Goal: Task Accomplishment & Management: Manage account settings

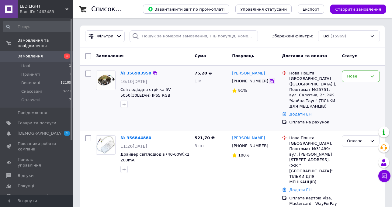
click at [270, 80] on icon at bounding box center [272, 81] width 5 height 5
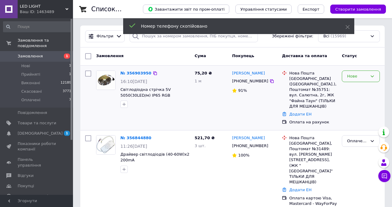
click at [358, 71] on div "Нове" at bounding box center [361, 77] width 38 height 12
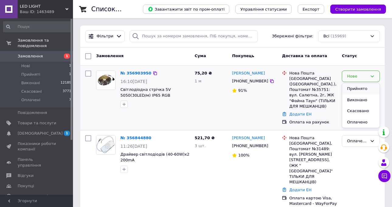
click at [362, 86] on li "Прийнято" at bounding box center [360, 88] width 37 height 11
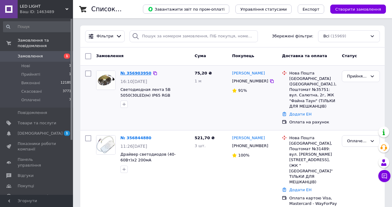
click at [129, 72] on link "№ 356903950" at bounding box center [135, 73] width 31 height 5
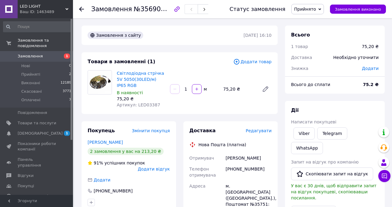
click at [37, 54] on span "Замовлення" at bounding box center [30, 56] width 25 height 5
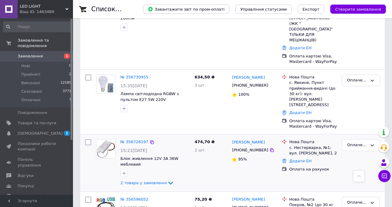
scroll to position [152, 0]
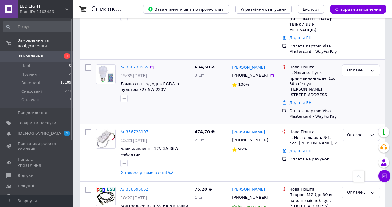
click at [28, 97] on span "Оплачені" at bounding box center [30, 99] width 19 height 5
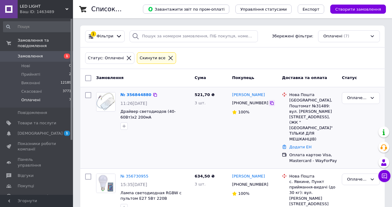
click at [270, 104] on icon at bounding box center [272, 103] width 5 height 5
drag, startPoint x: 275, startPoint y: 94, endPoint x: 248, endPoint y: 94, distance: 27.1
click at [248, 94] on div "[PERSON_NAME]" at bounding box center [254, 95] width 46 height 7
copy link "Колесниченко"
drag, startPoint x: 304, startPoint y: 106, endPoint x: 294, endPoint y: 106, distance: 9.4
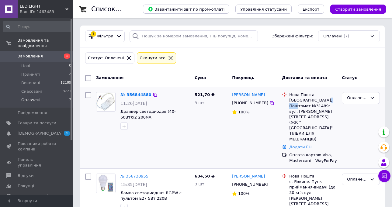
click at [294, 106] on div "[GEOGRAPHIC_DATA], Поштомат №31489: вул. [PERSON_NAME][STREET_ADDRESS], (ЖК "[G…" at bounding box center [313, 120] width 48 height 44
copy div "31489"
